Goal: Transaction & Acquisition: Purchase product/service

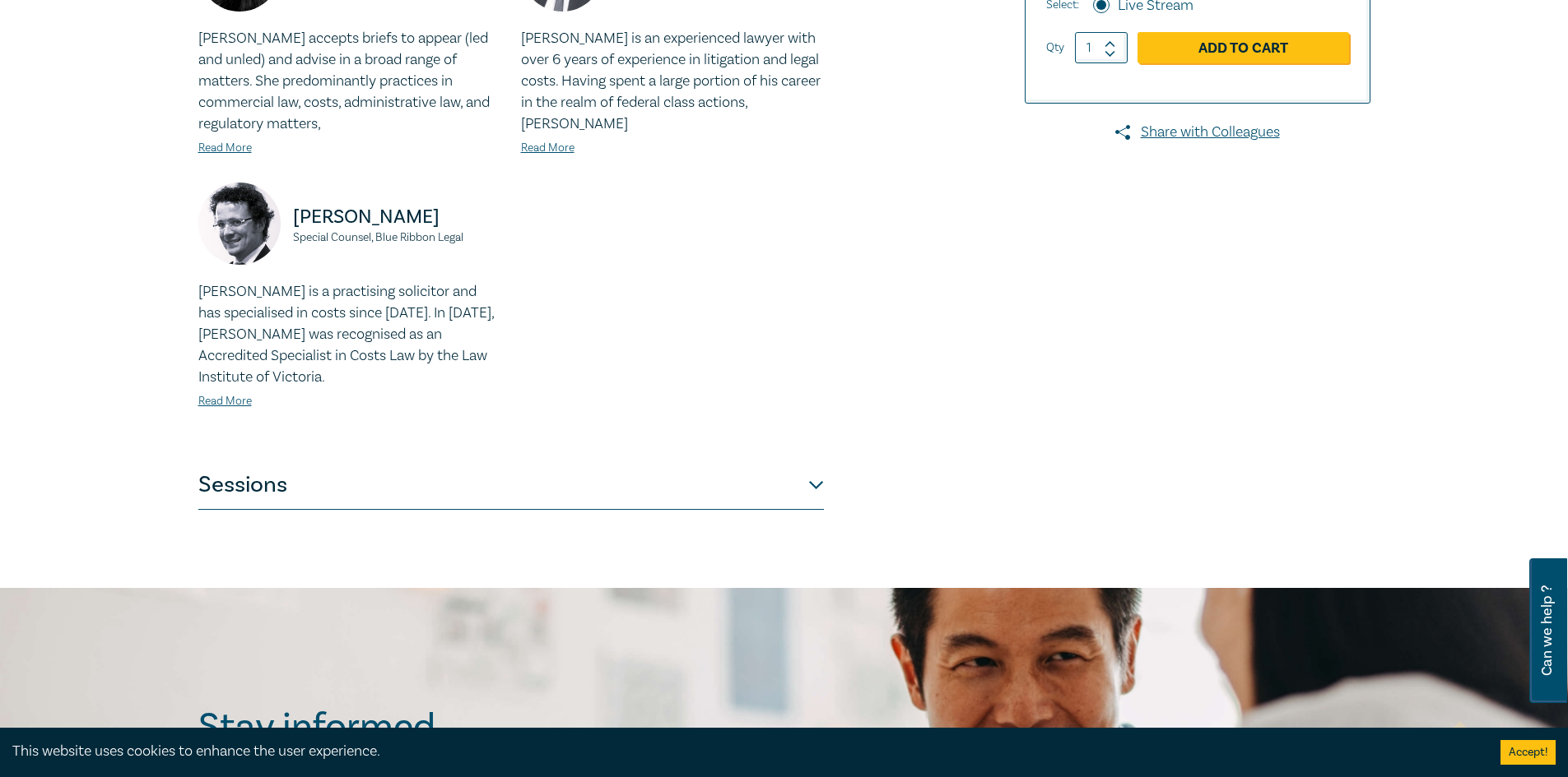
scroll to position [719, 0]
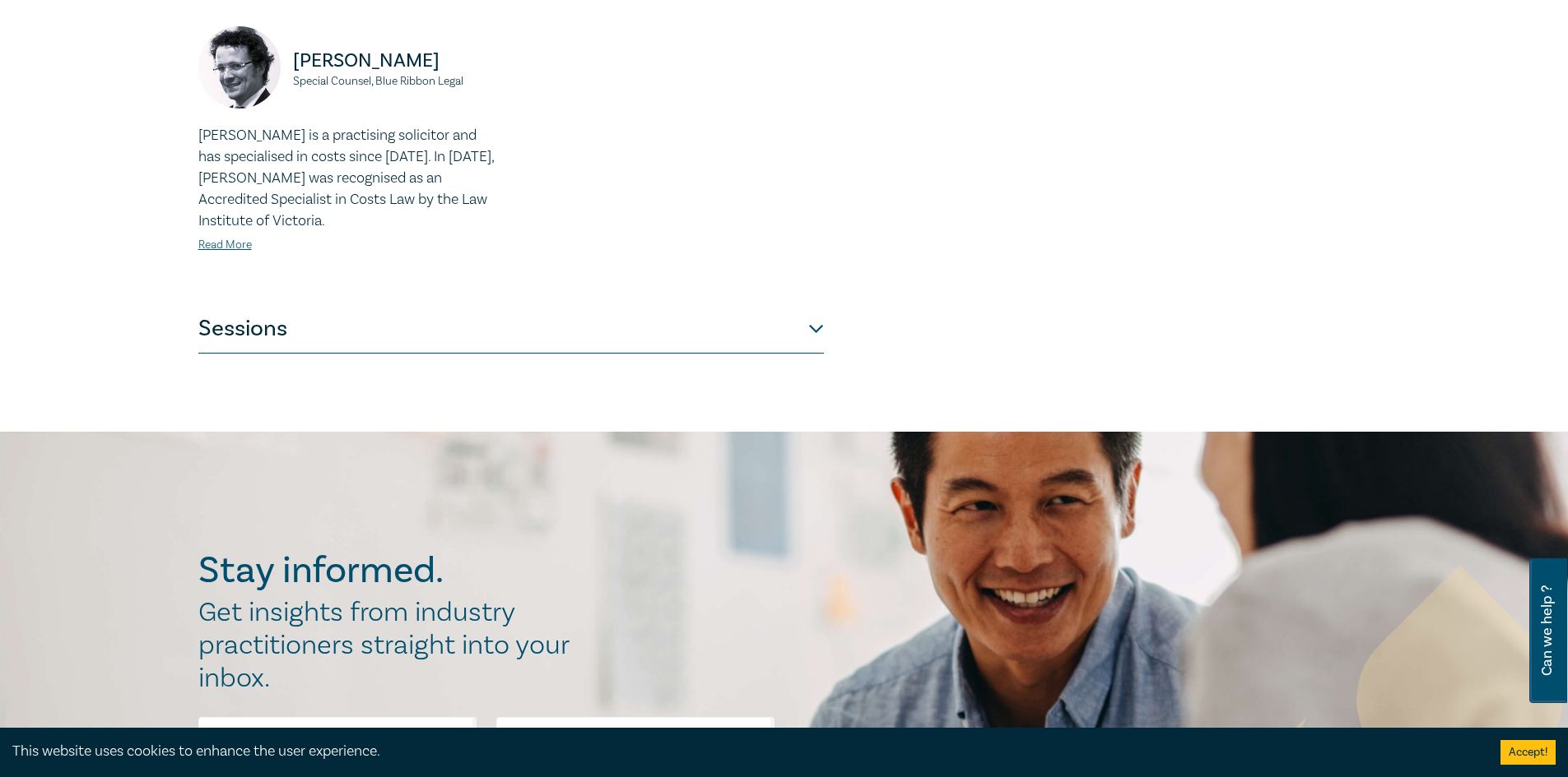
click at [777, 315] on button "Sessions" at bounding box center [511, 328] width 626 height 49
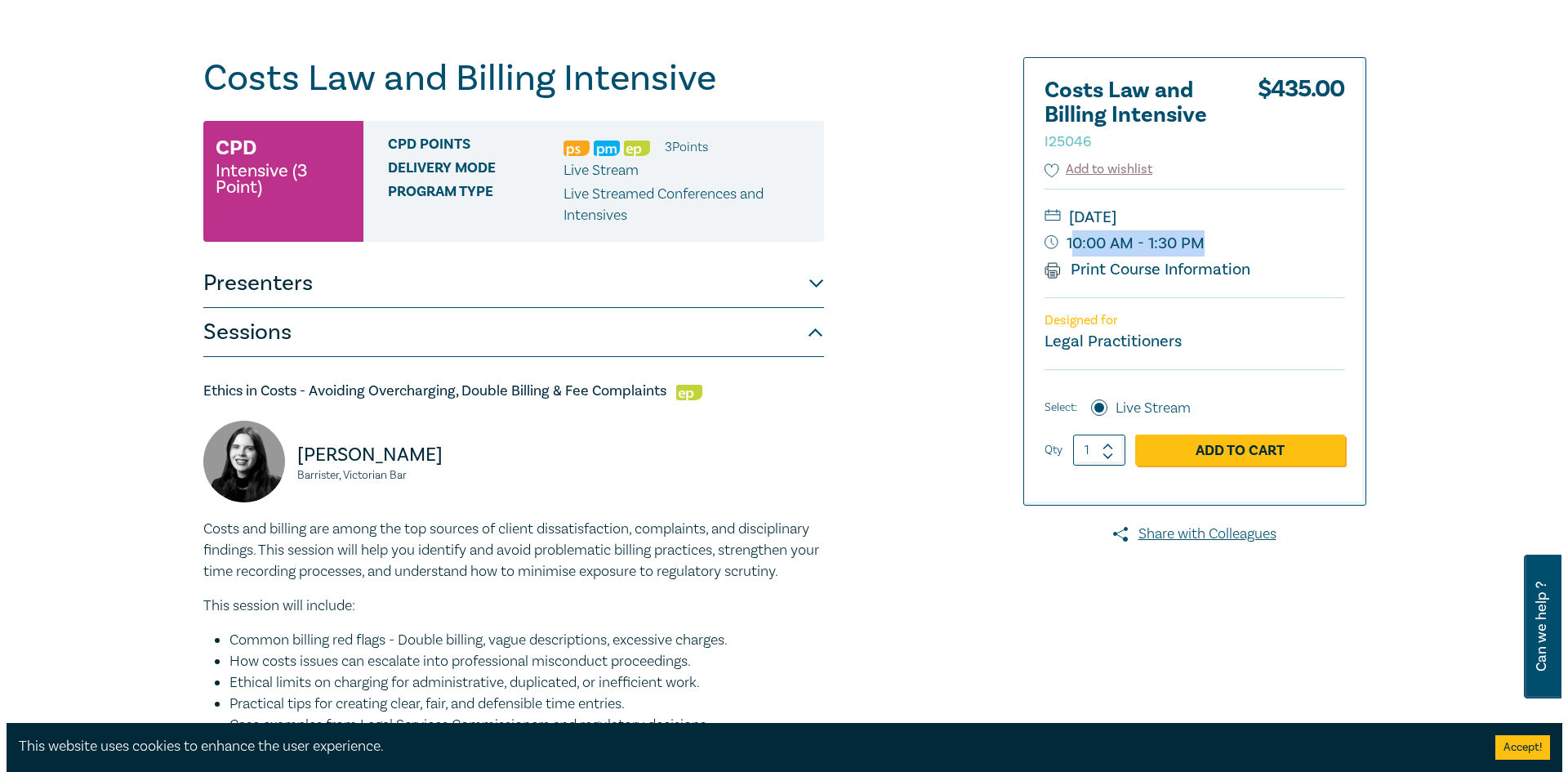
scroll to position [0, 0]
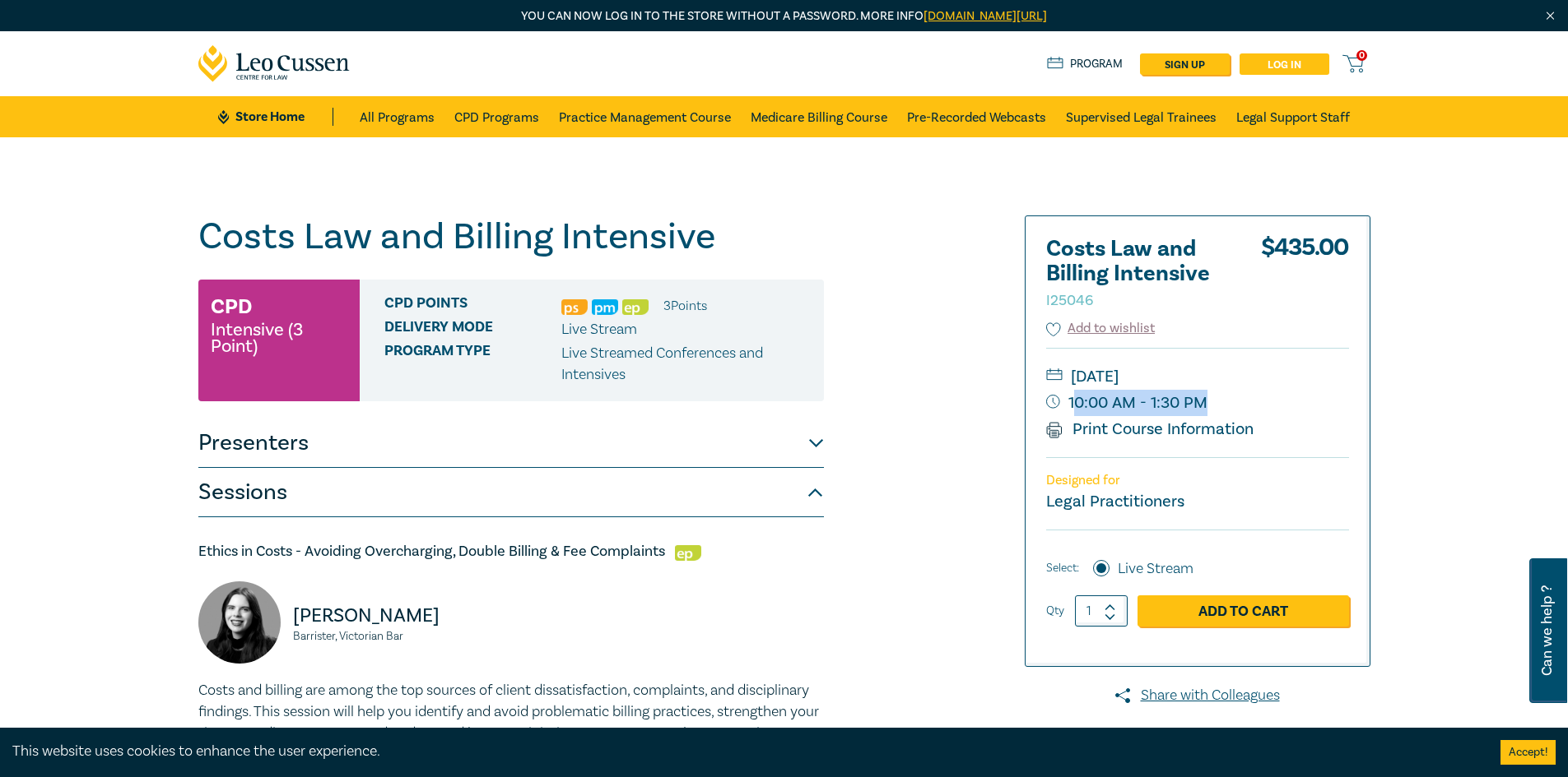
click at [1279, 69] on link "Log in" at bounding box center [1284, 63] width 89 height 21
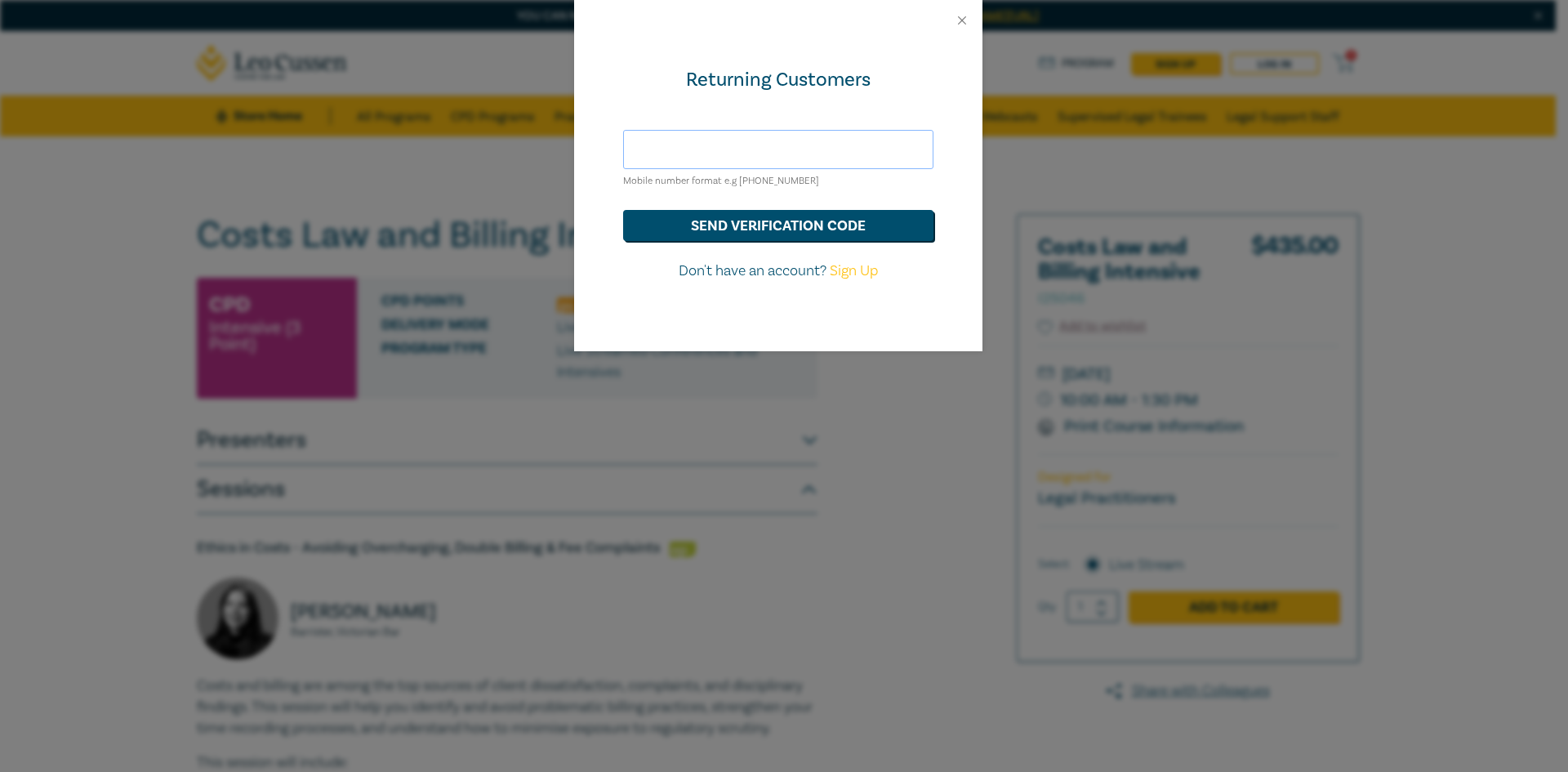
click at [820, 149] on input "text" at bounding box center [778, 150] width 310 height 39
type input "[EMAIL_ADDRESS][DOMAIN_NAME]"
click at [799, 222] on button "send verification code" at bounding box center [778, 226] width 310 height 31
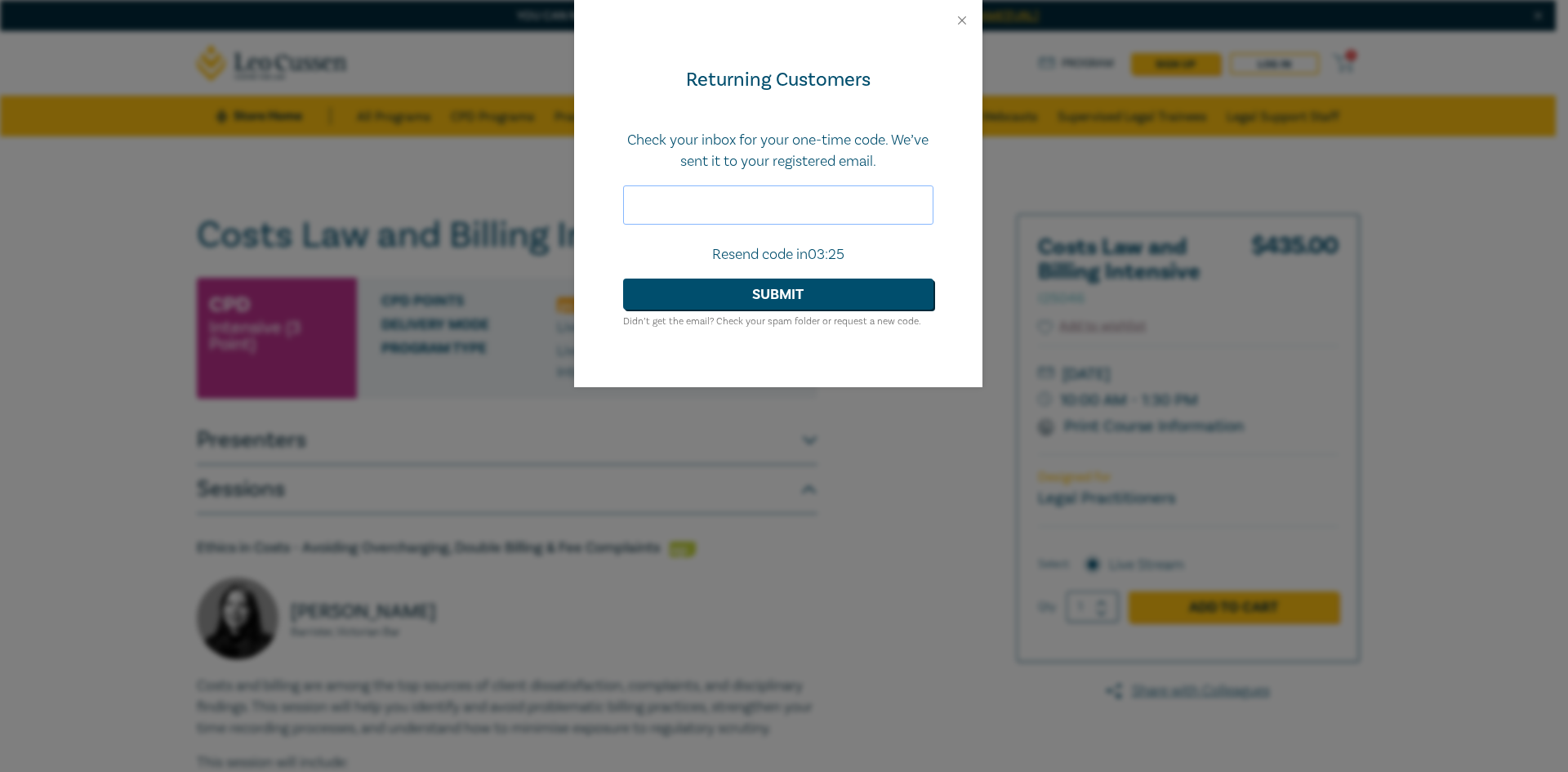
click at [729, 198] on input "text" at bounding box center [778, 205] width 310 height 39
type input "627926"
click at [762, 293] on button "Submit" at bounding box center [778, 294] width 310 height 31
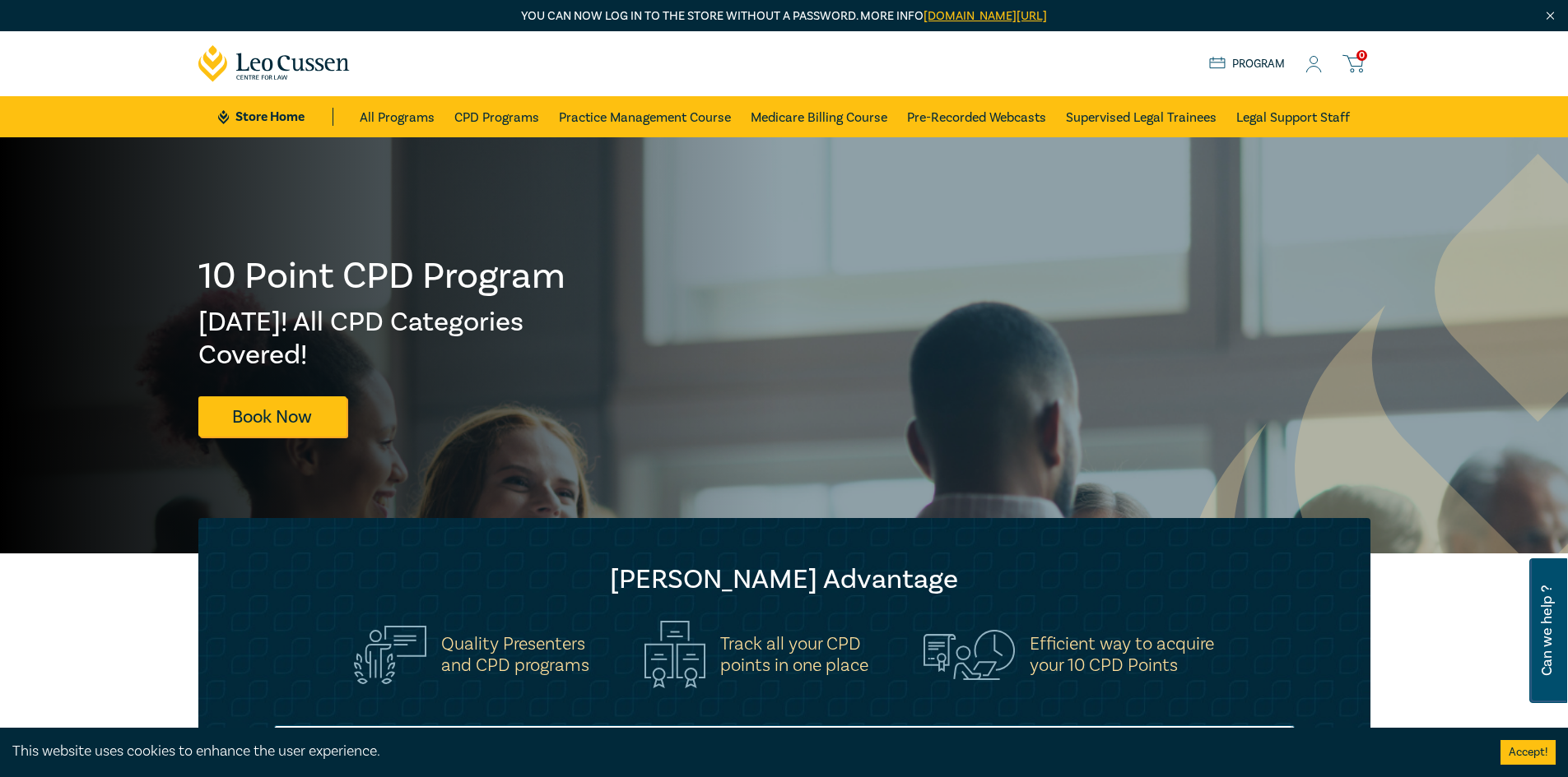
click at [1268, 60] on link "Program" at bounding box center [1248, 63] width 76 height 18
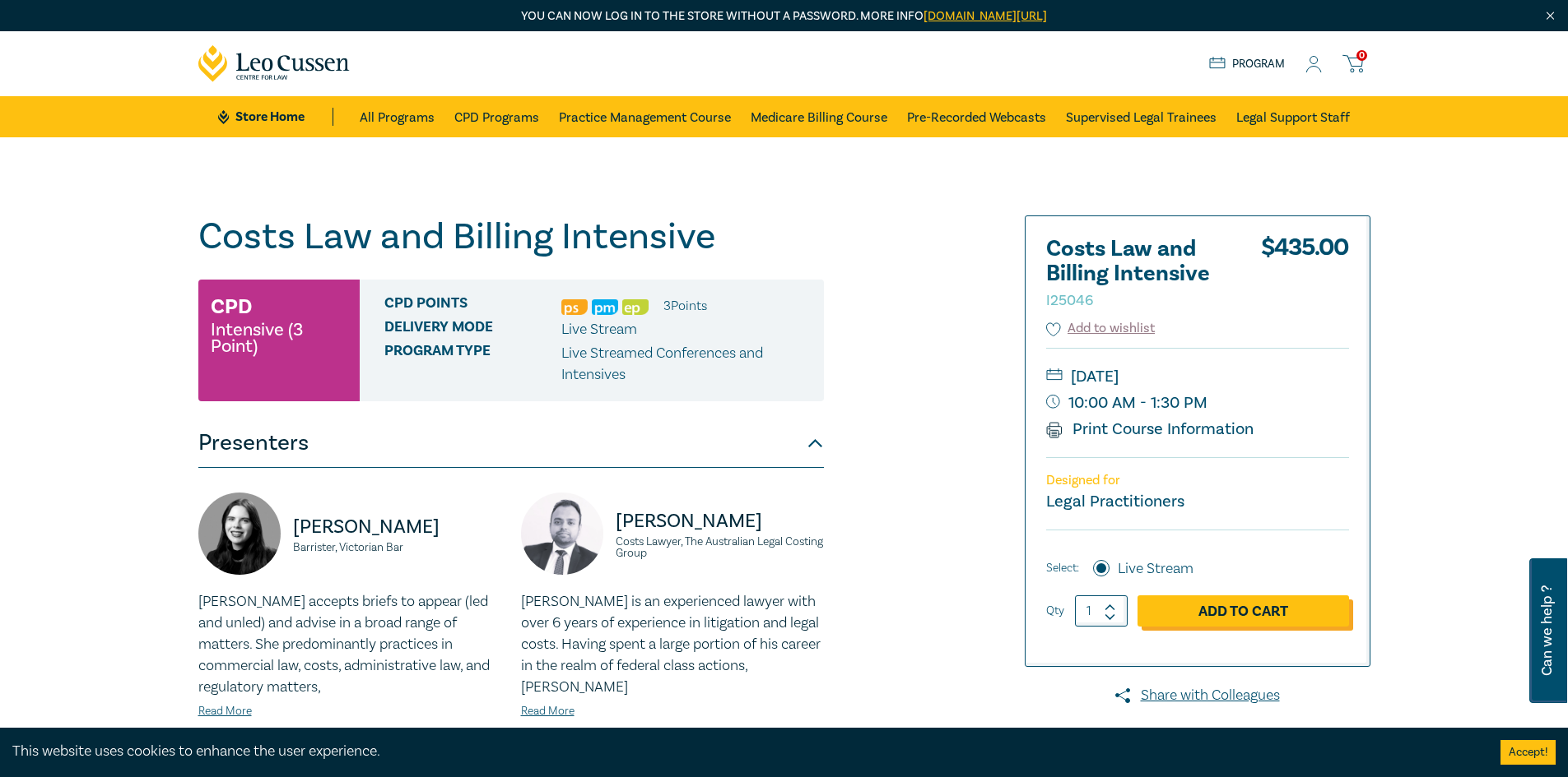
click at [1209, 606] on link "Add to Cart" at bounding box center [1243, 611] width 211 height 32
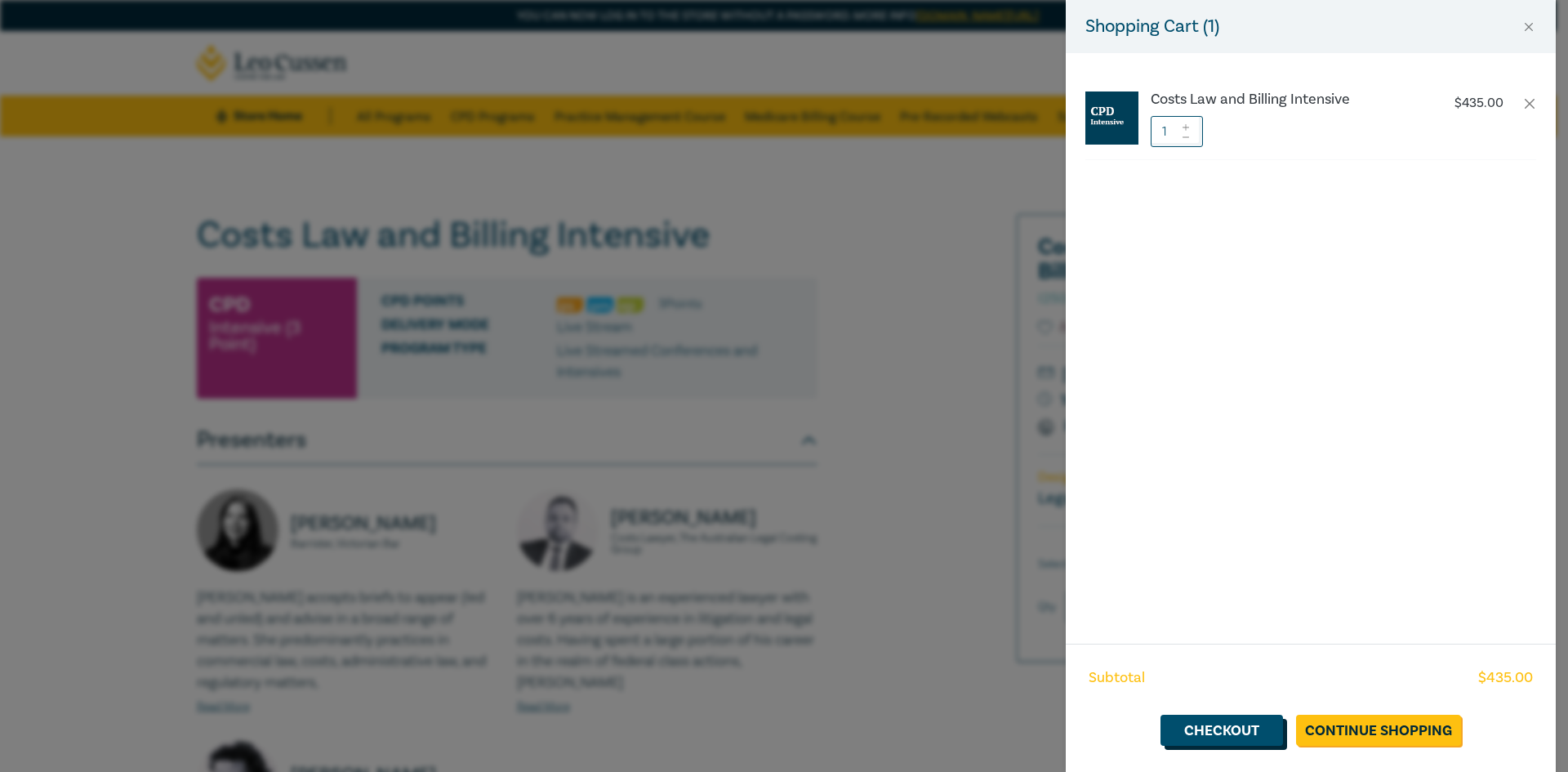
click at [1246, 722] on link "Checkout" at bounding box center [1222, 730] width 123 height 31
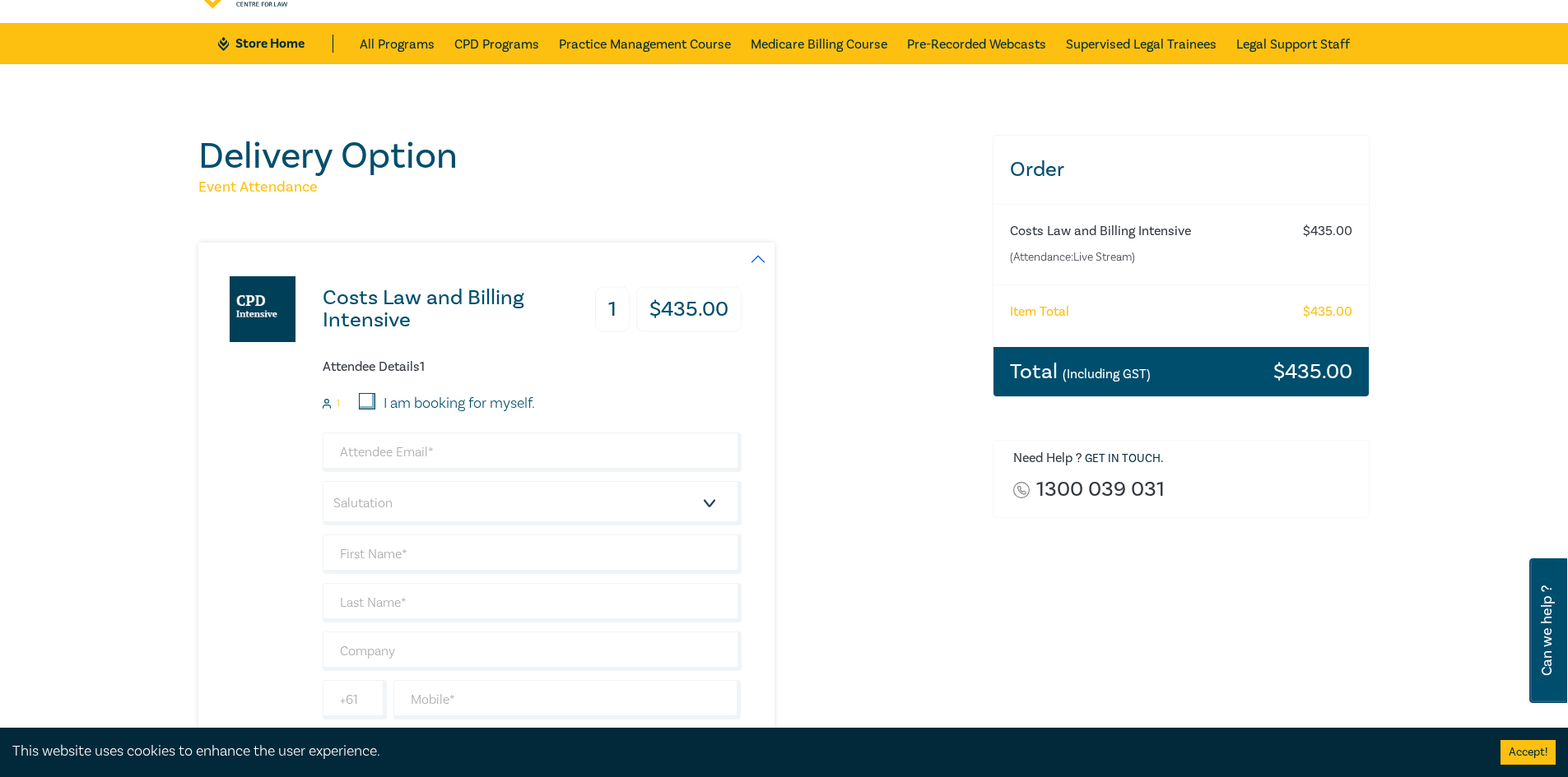
scroll to position [82, 0]
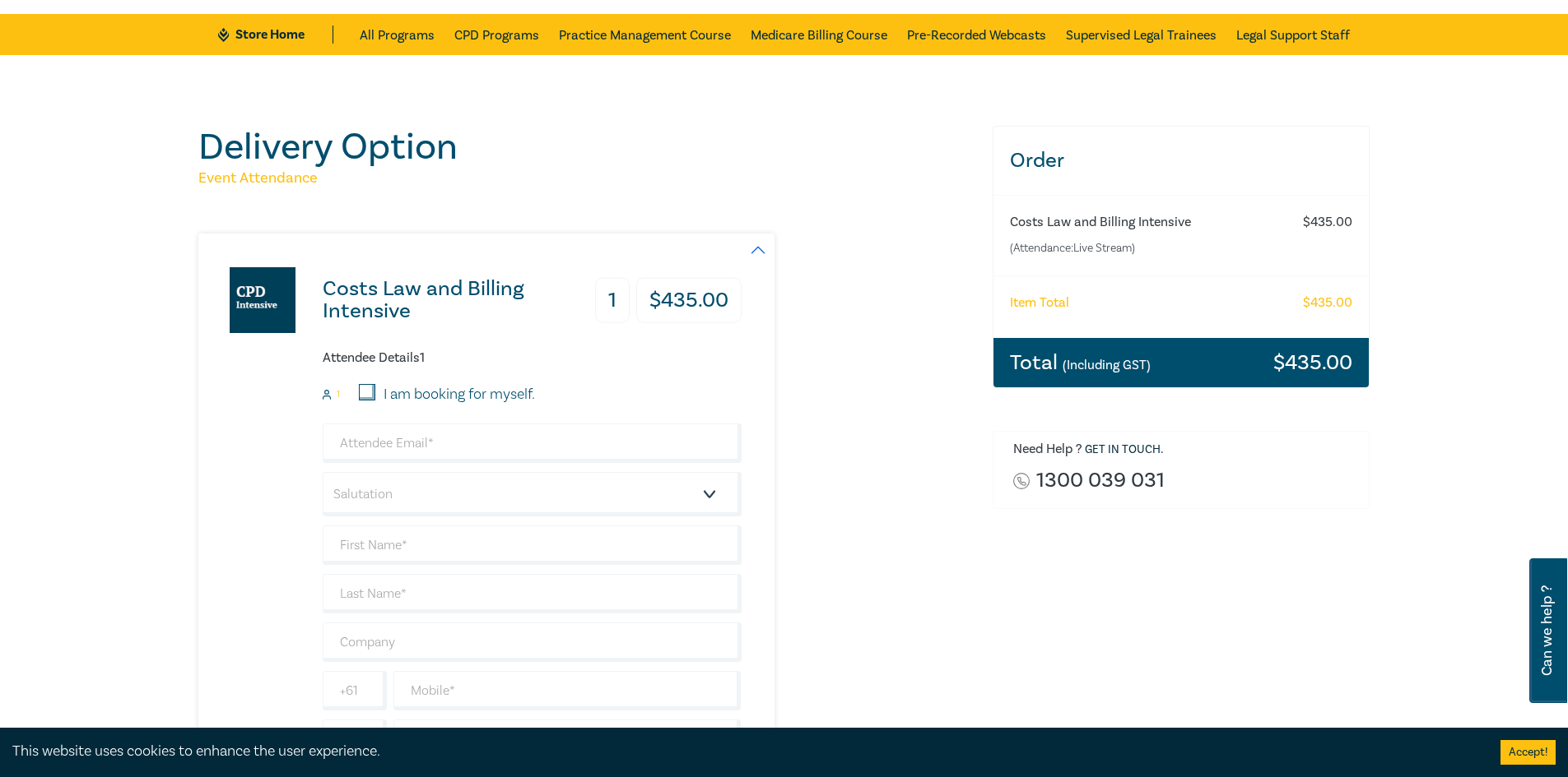
click at [377, 395] on div "I am booking for myself." at bounding box center [446, 395] width 176 height 21
click at [371, 395] on input "I am booking for myself." at bounding box center [367, 393] width 17 height 17
checkbox input "true"
type input "[EMAIL_ADDRESS][DOMAIN_NAME]"
type input "Hayden"
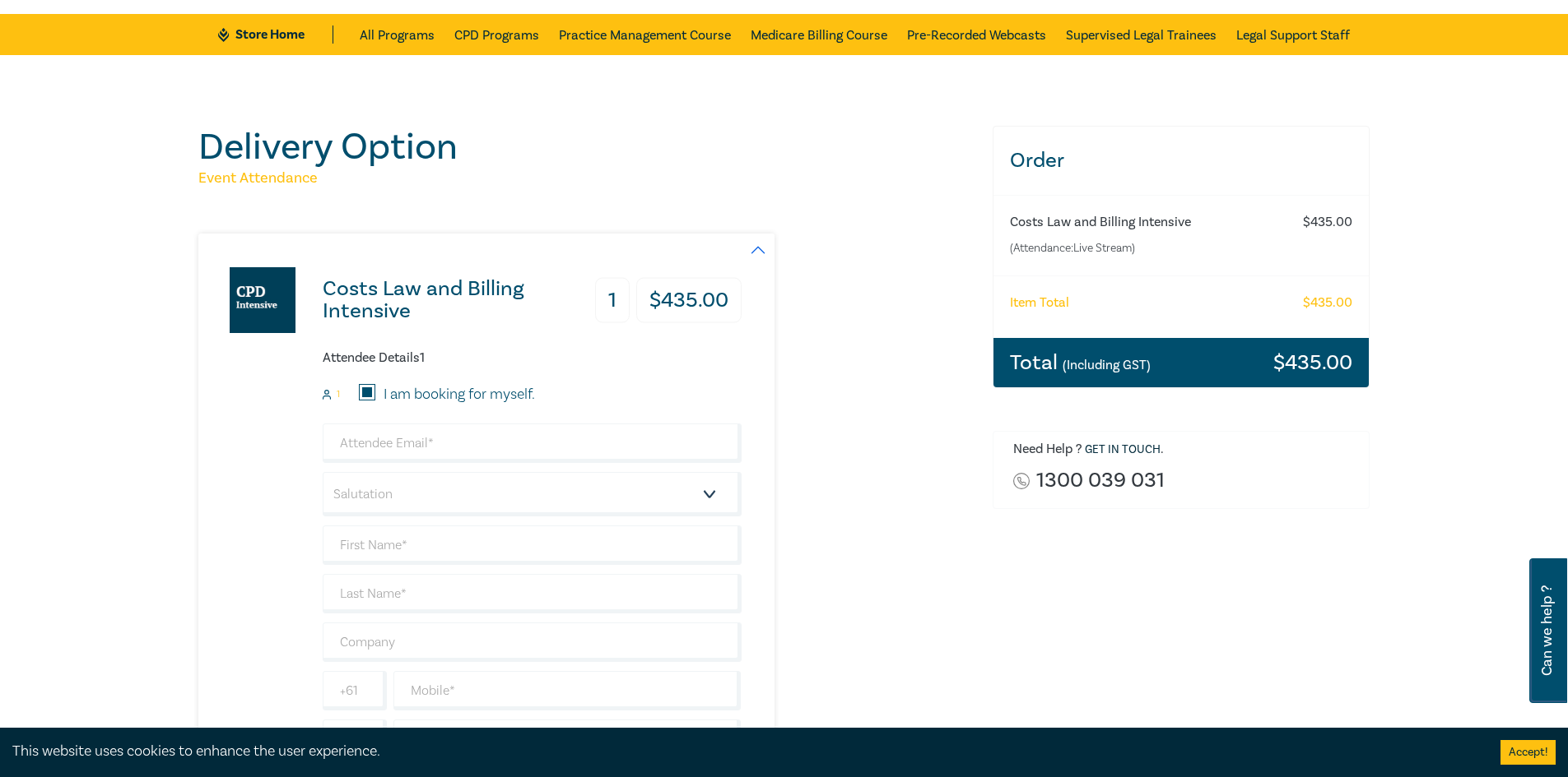
type input "Potter"
type input "478797616"
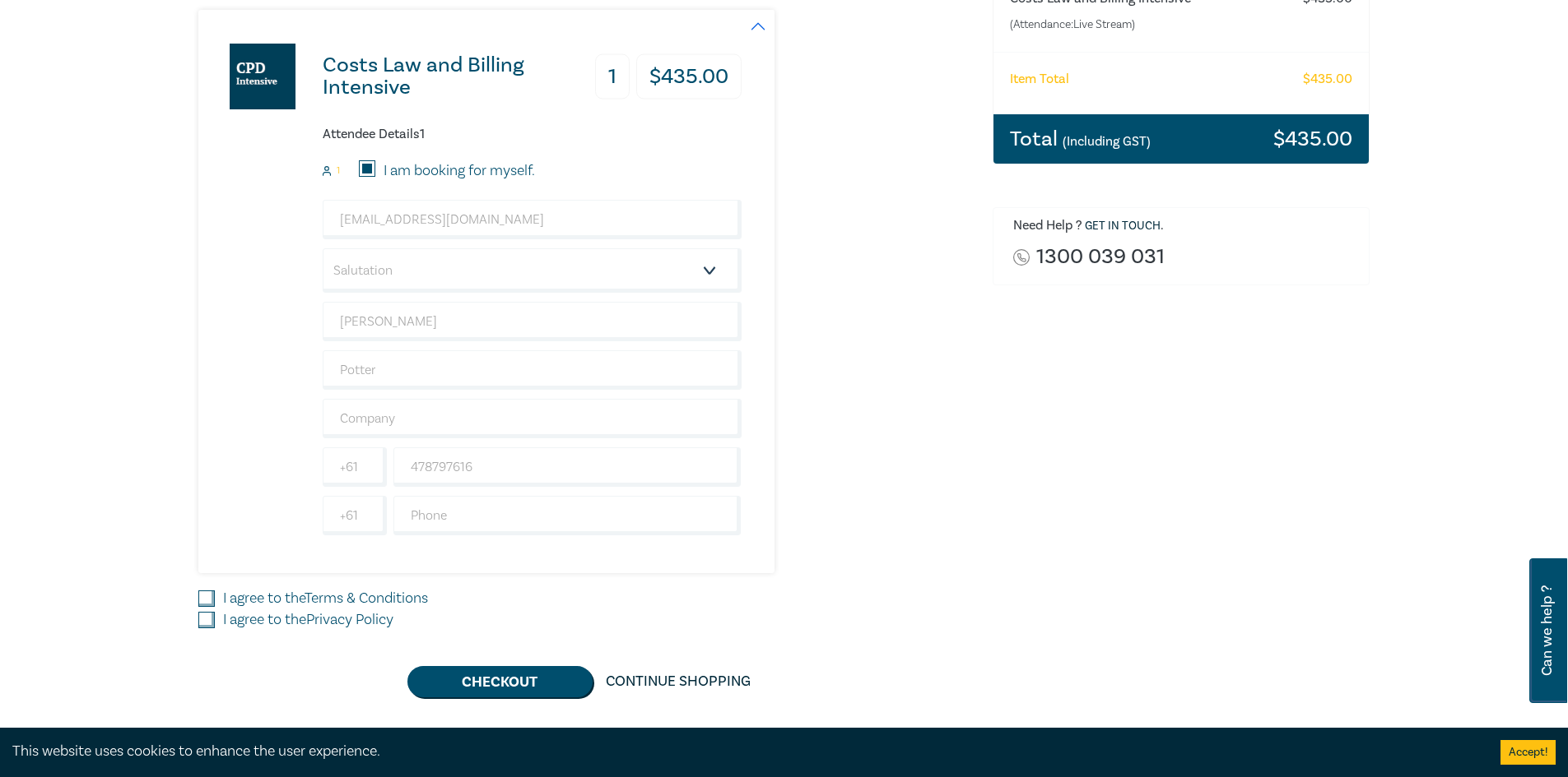
scroll to position [308, 0]
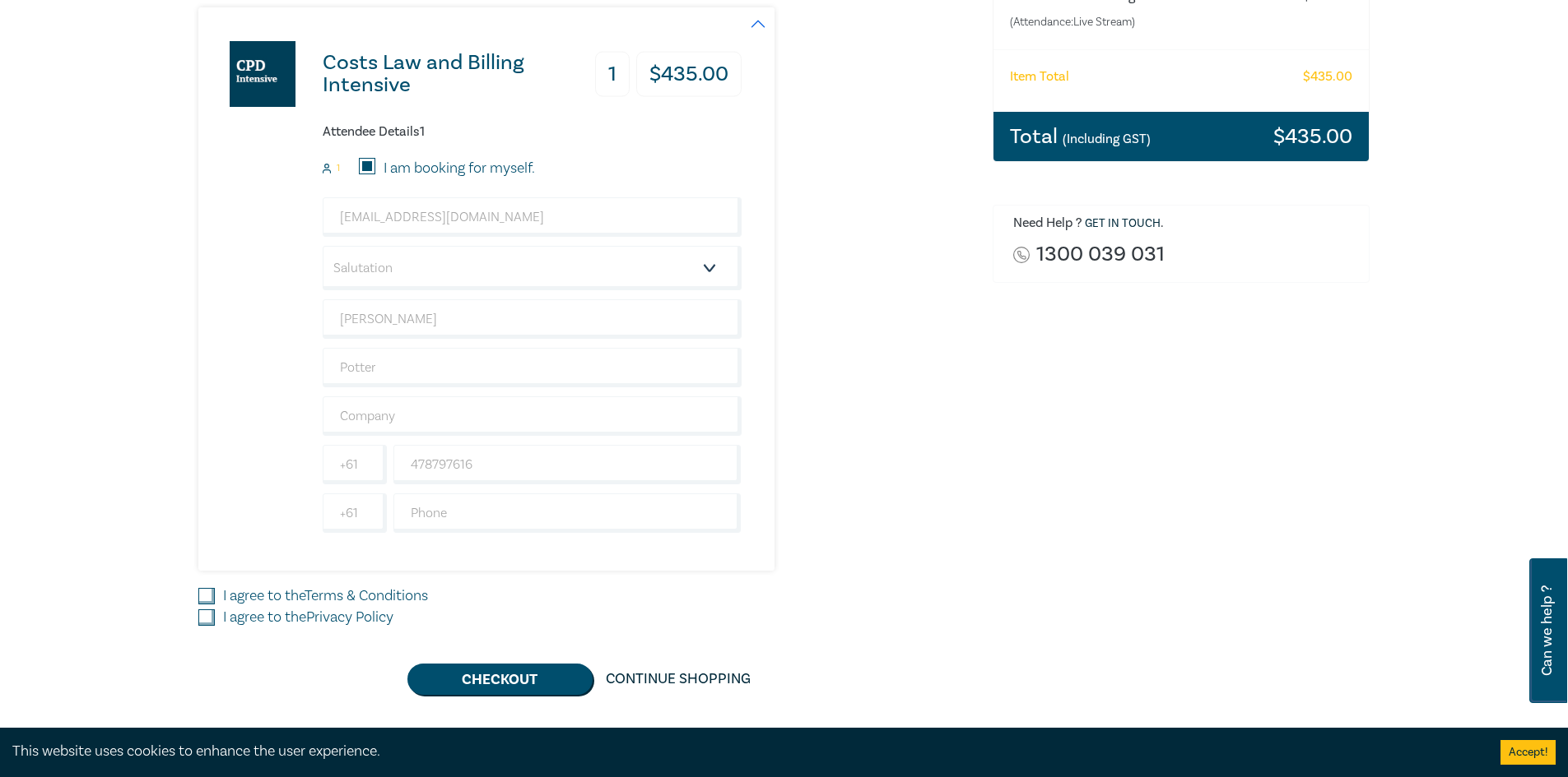
click at [204, 589] on input "I agree to the Terms & Conditions" at bounding box center [207, 596] width 17 height 17
checkbox input "true"
click at [206, 617] on input "I agree to the Privacy Policy" at bounding box center [207, 618] width 17 height 17
checkbox input "true"
click at [516, 685] on button "Checkout" at bounding box center [500, 679] width 185 height 32
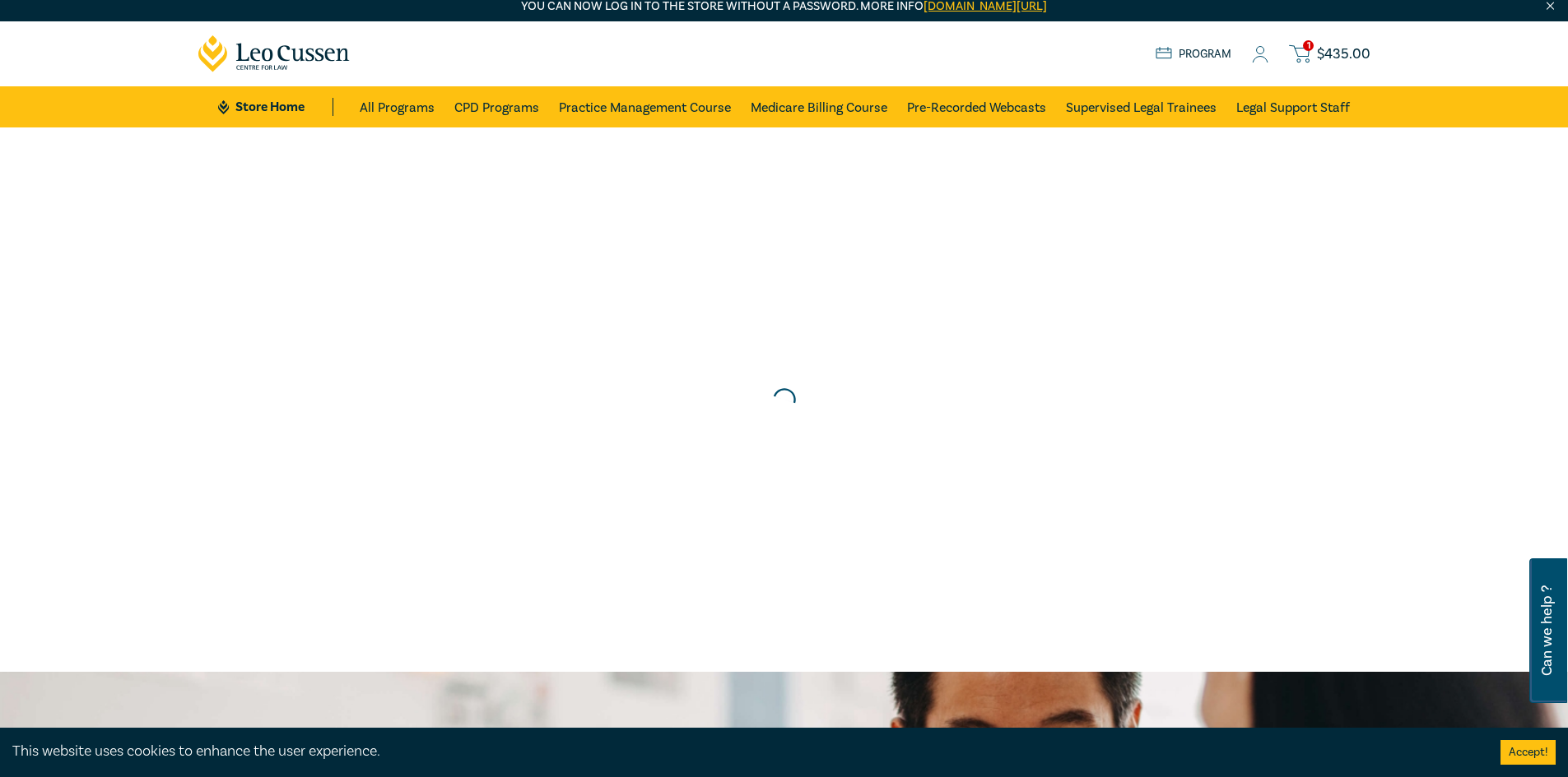
scroll to position [0, 0]
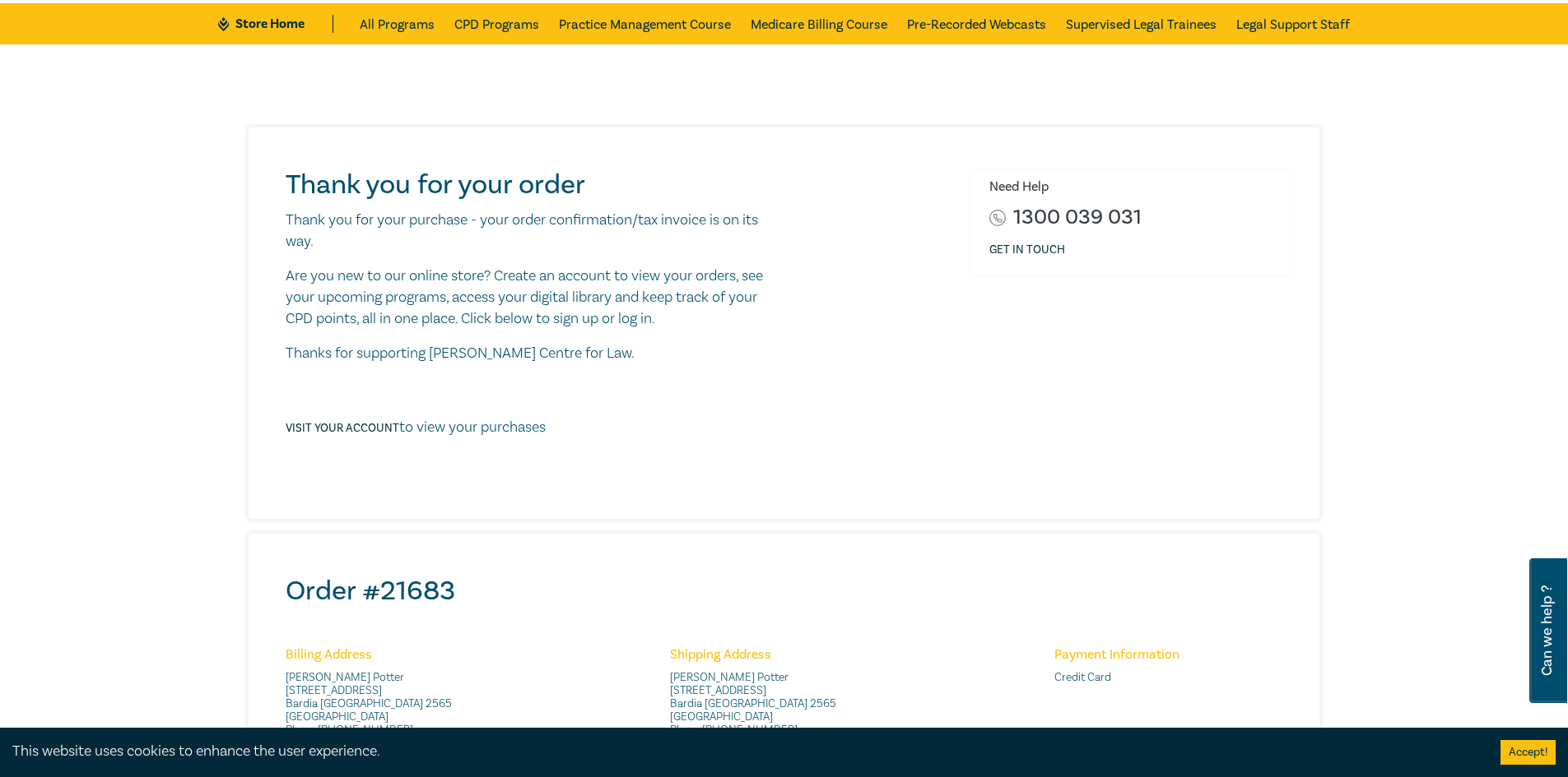
scroll to position [82, 0]
